Goal: Task Accomplishment & Management: Manage account settings

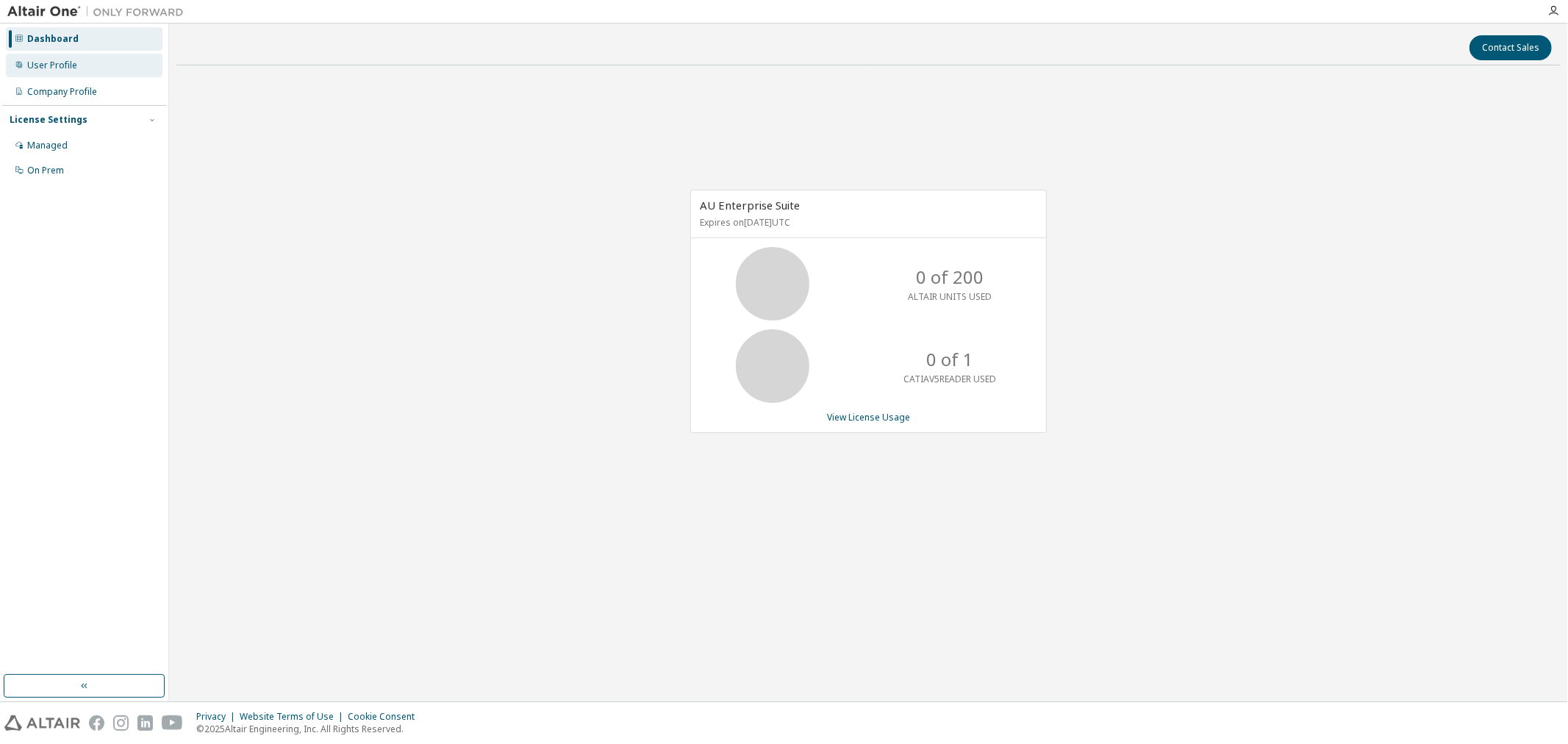
click at [69, 72] on div "User Profile" at bounding box center [84, 66] width 156 height 24
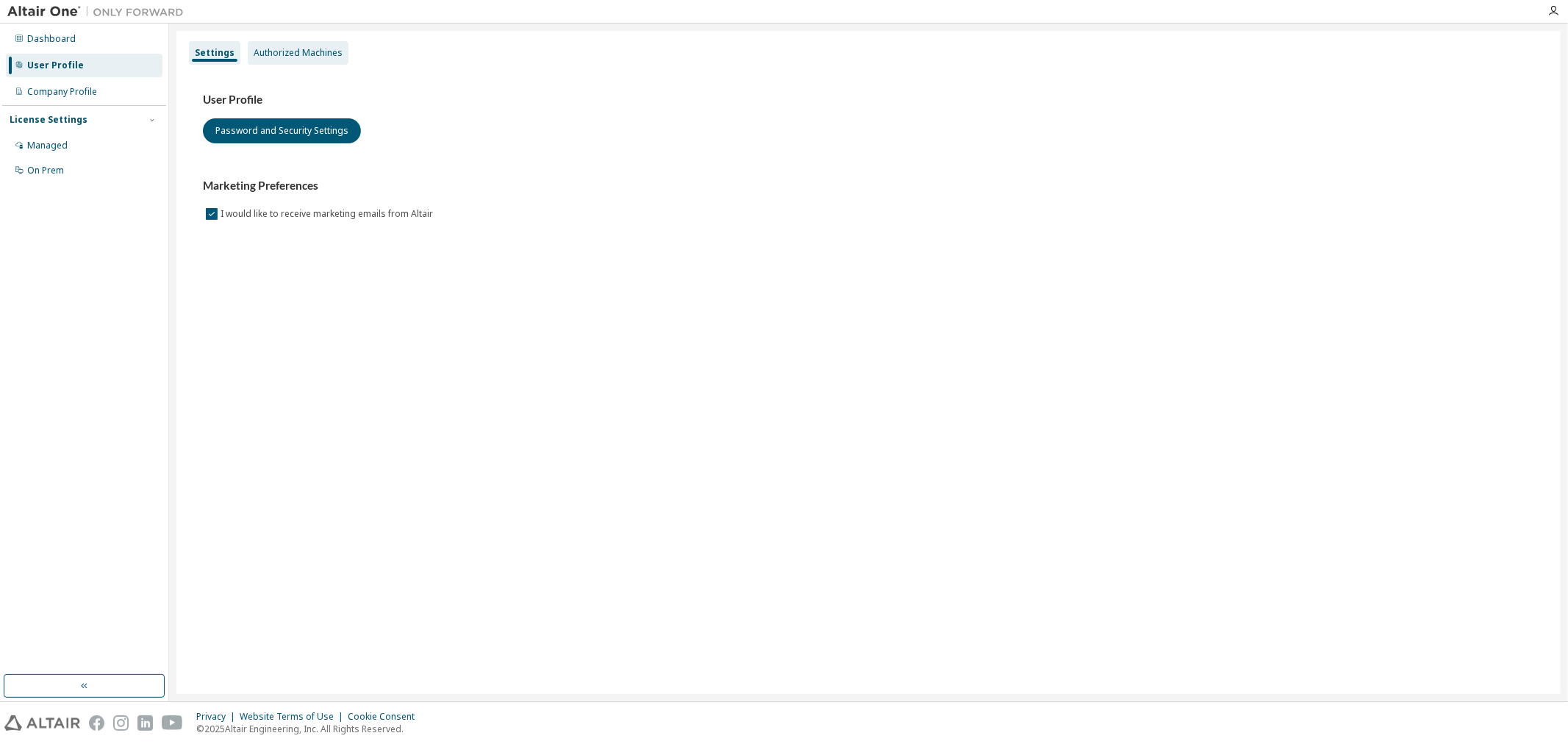
click at [328, 49] on div "Authorized Machines" at bounding box center [298, 53] width 89 height 12
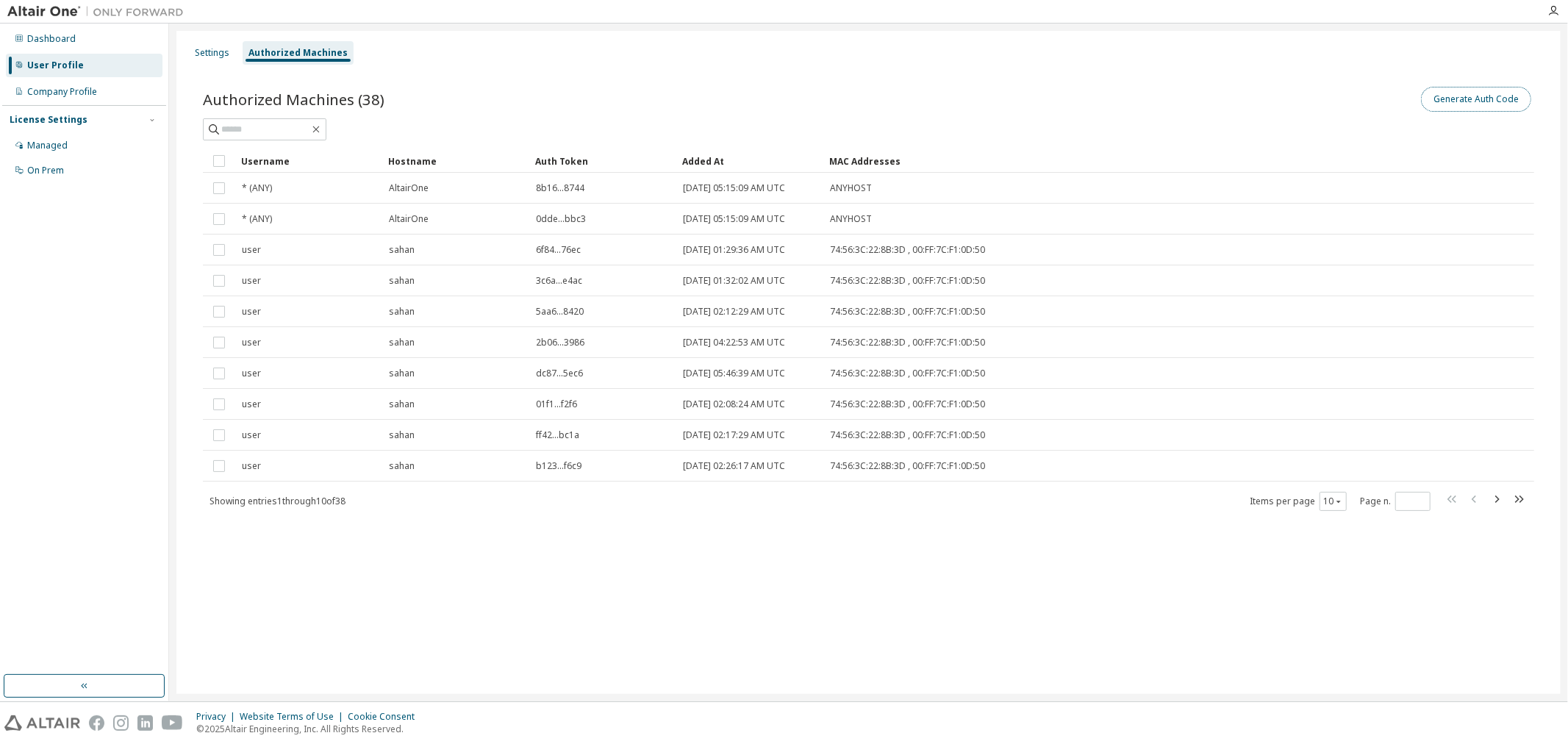
click at [1463, 91] on button "Generate Auth Code" at bounding box center [1476, 98] width 110 height 25
